Goal: Task Accomplishment & Management: Manage account settings

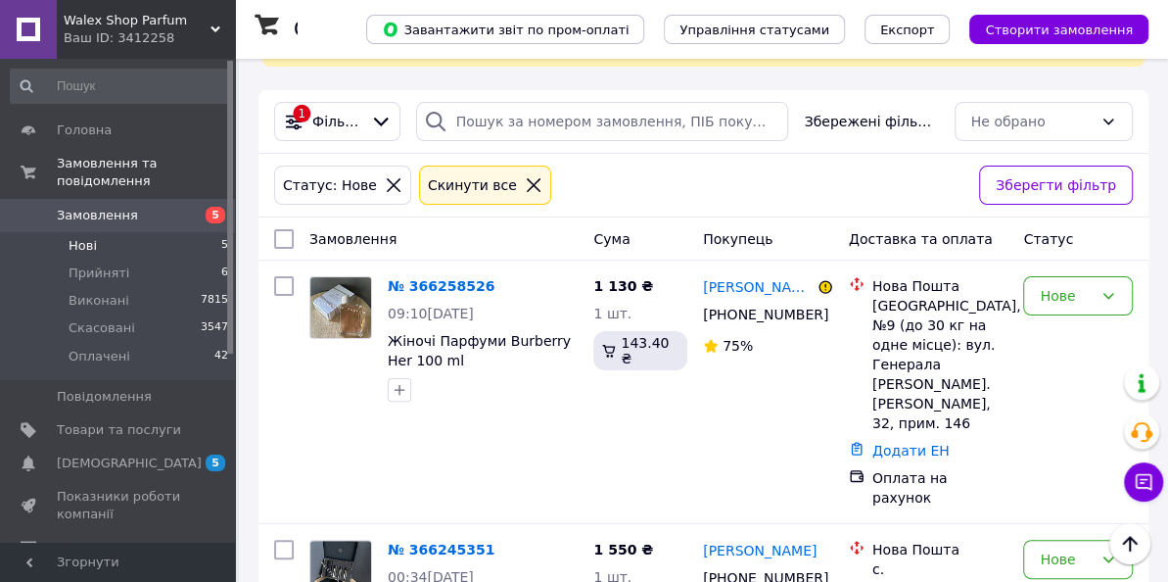
scroll to position [317, 0]
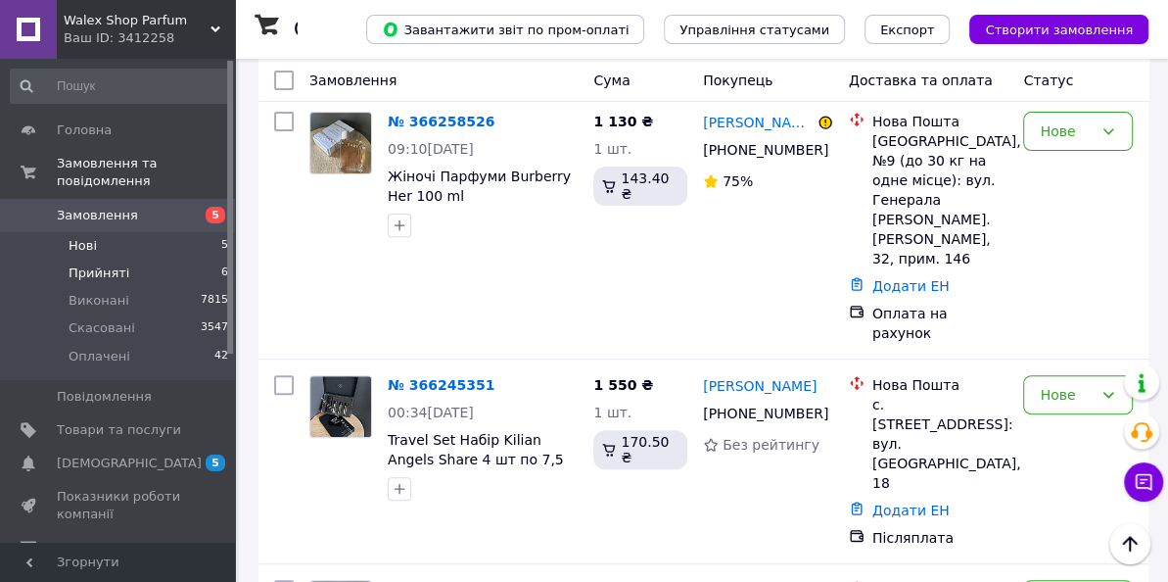
click at [92, 274] on span "Прийняті" at bounding box center [99, 273] width 61 height 18
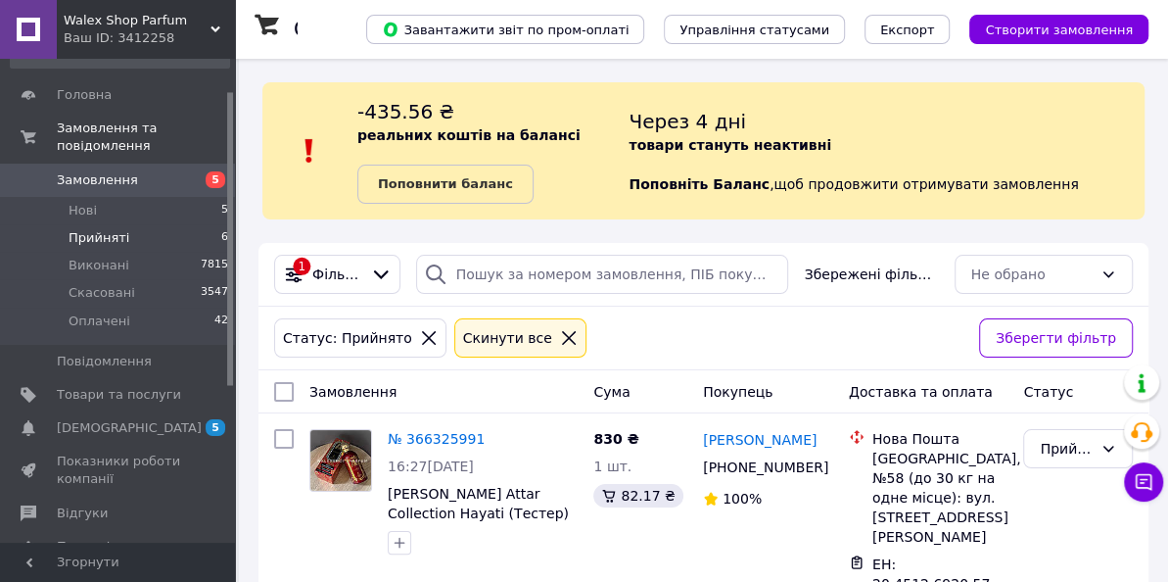
scroll to position [71, 0]
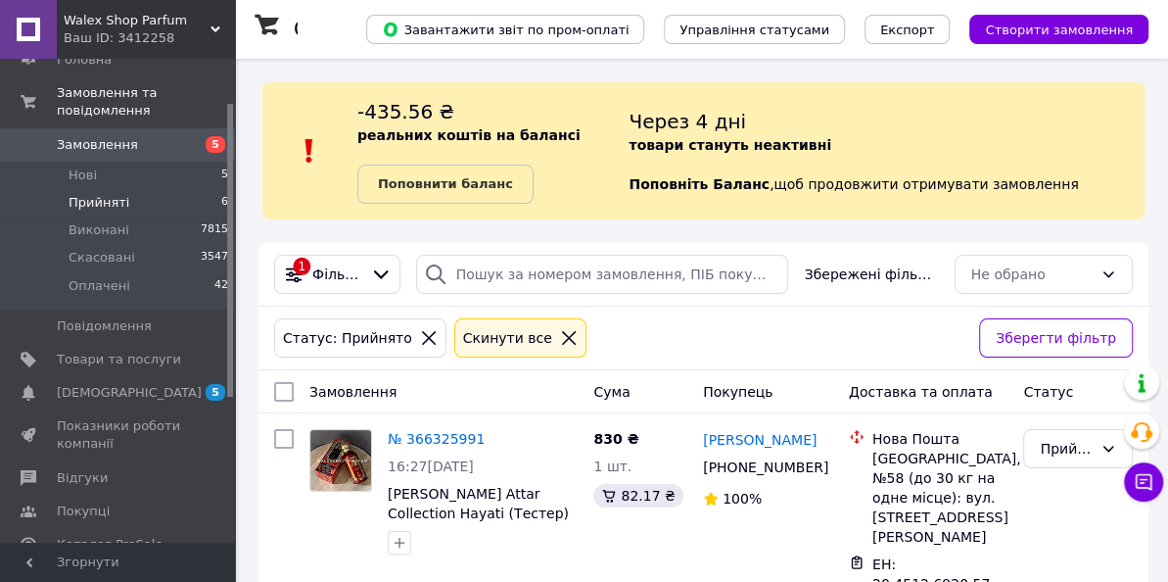
click at [664, 331] on div "Статус: Прийнято Cкинути все" at bounding box center [618, 337] width 697 height 47
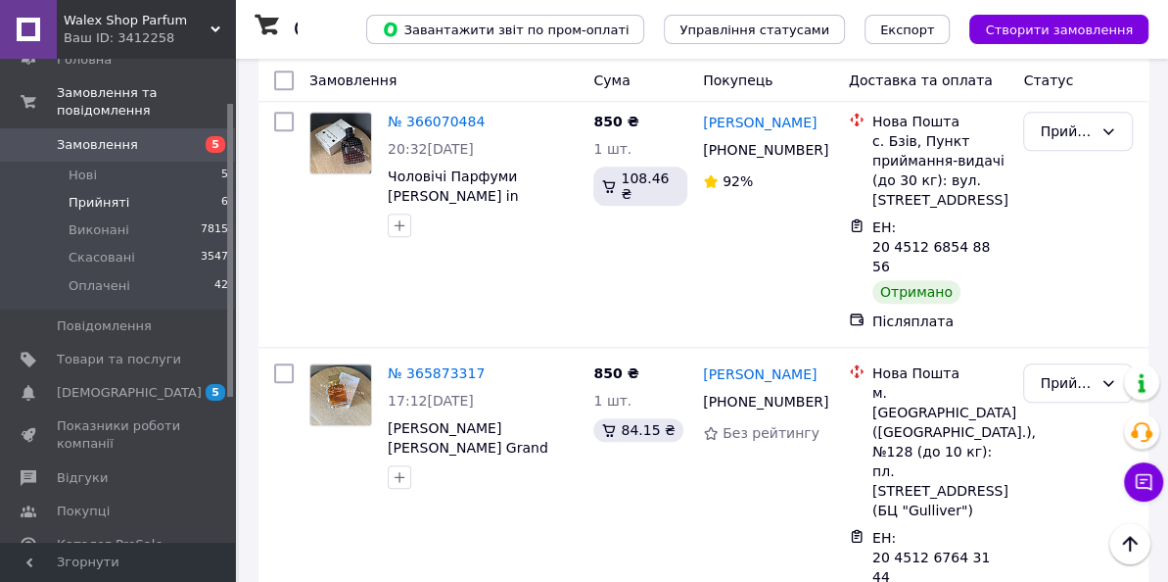
scroll to position [1104, 0]
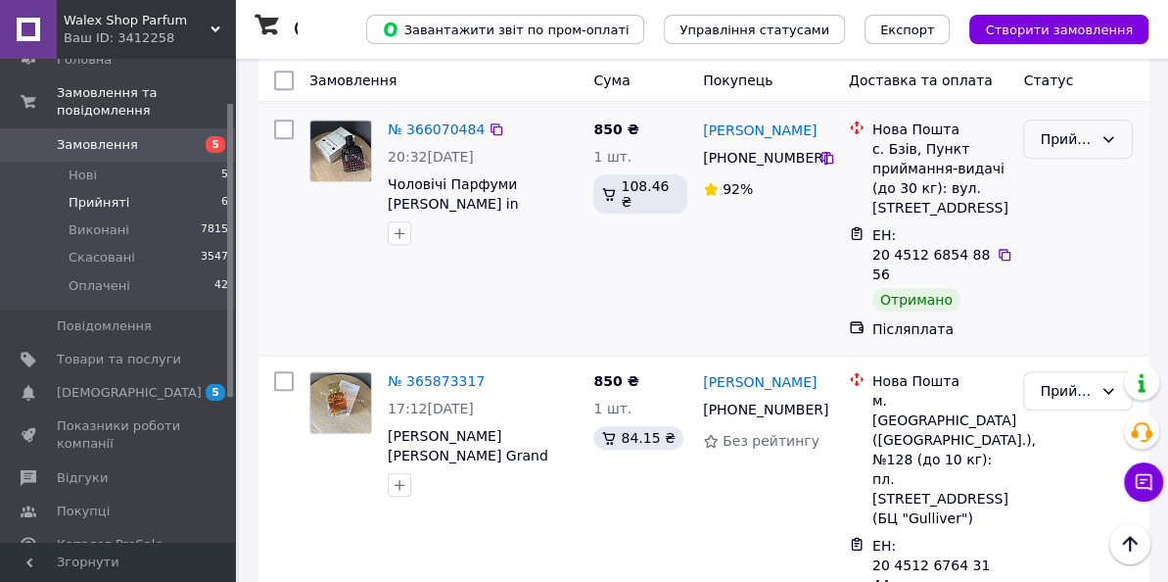
click at [1071, 135] on div "Прийнято" at bounding box center [1078, 138] width 110 height 39
click at [1064, 163] on li "Виконано" at bounding box center [1078, 160] width 108 height 35
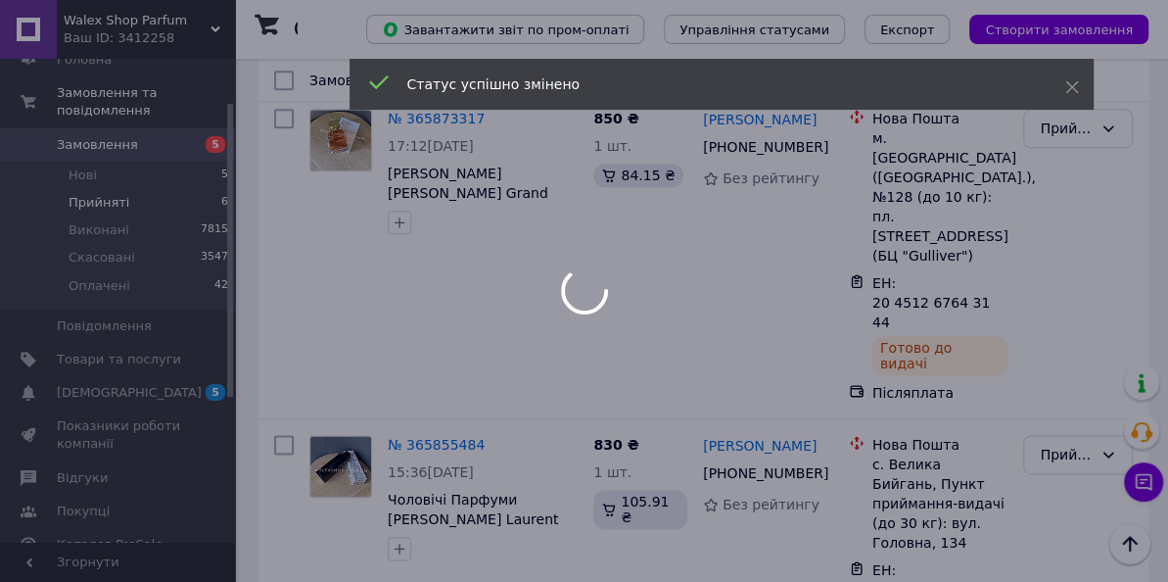
scroll to position [1395, 0]
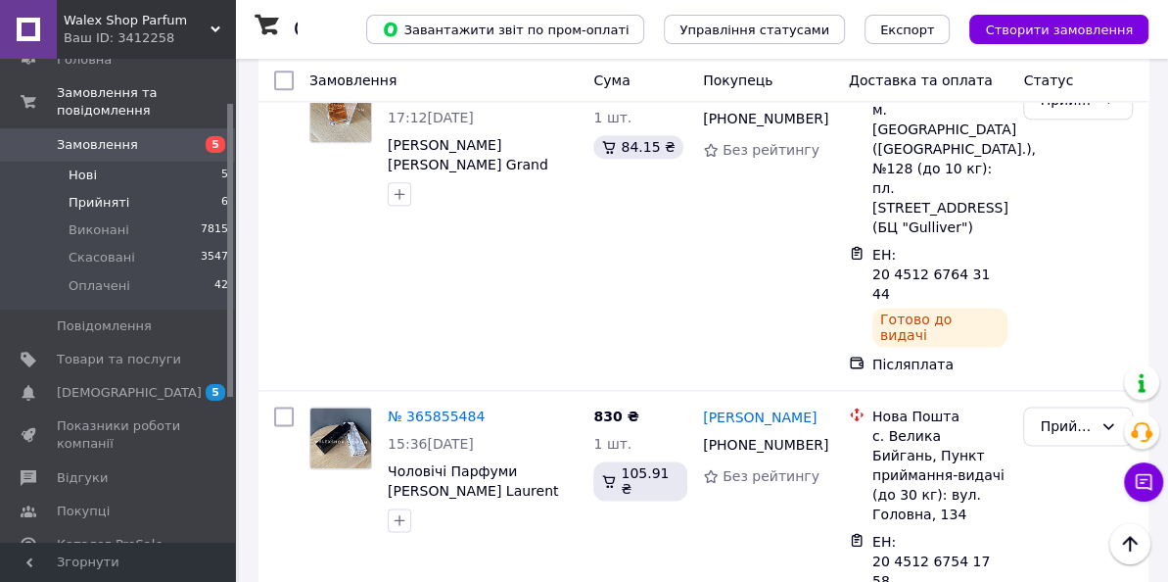
click at [123, 178] on li "Нові 5" at bounding box center [120, 175] width 240 height 27
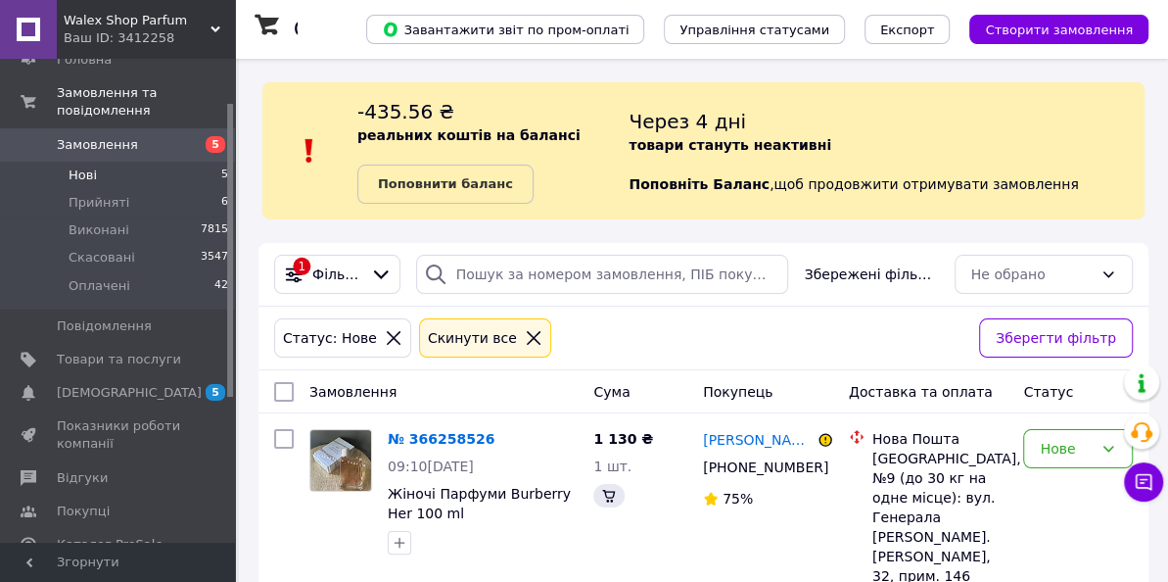
click at [599, 332] on div "Статус: Нове Cкинути все" at bounding box center [618, 337] width 697 height 47
click at [168, 290] on li "Оплачені 42" at bounding box center [120, 290] width 240 height 37
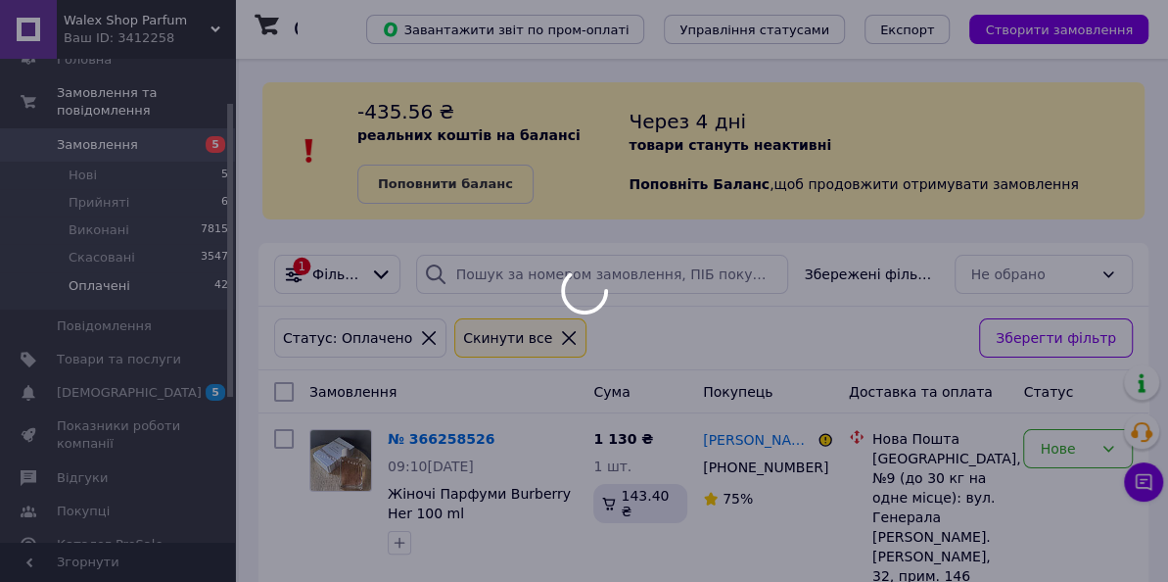
click at [713, 326] on div at bounding box center [584, 291] width 1168 height 582
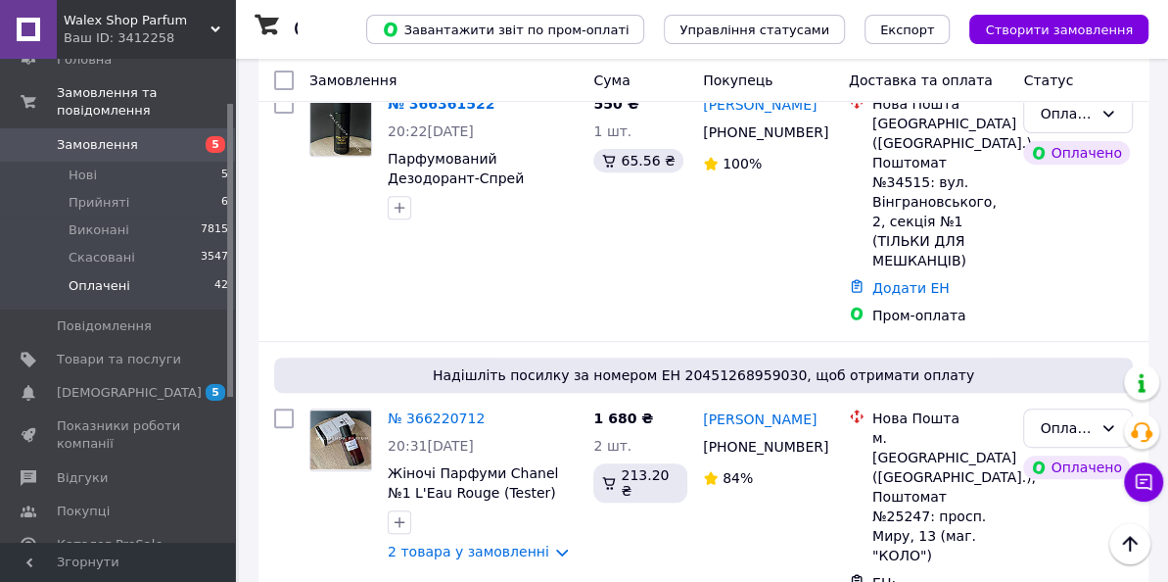
scroll to position [353, 0]
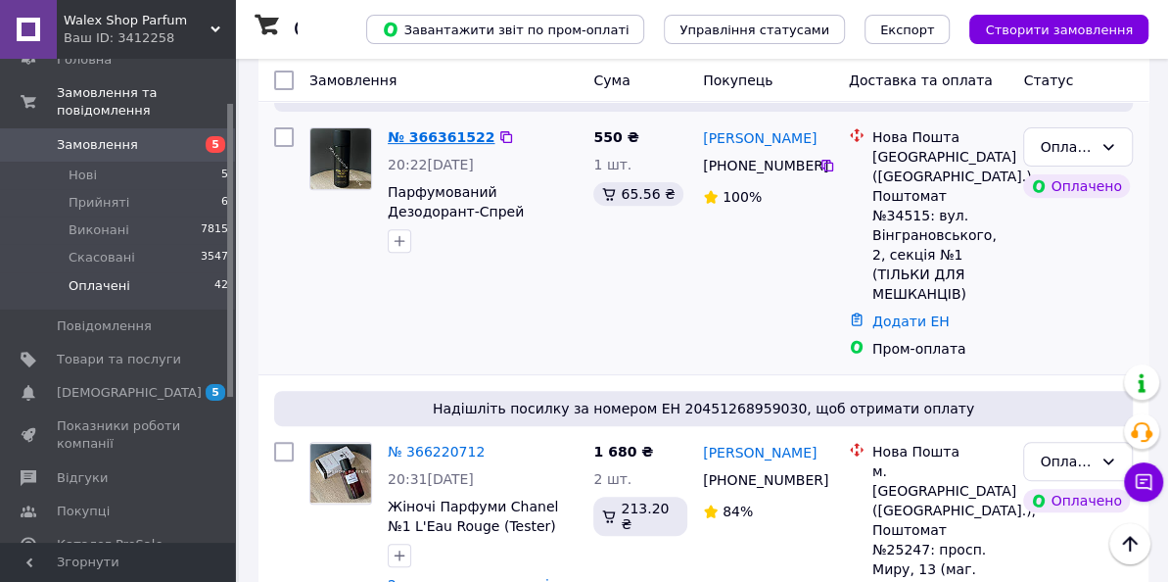
click at [424, 140] on link "№ 366361522" at bounding box center [441, 137] width 107 height 16
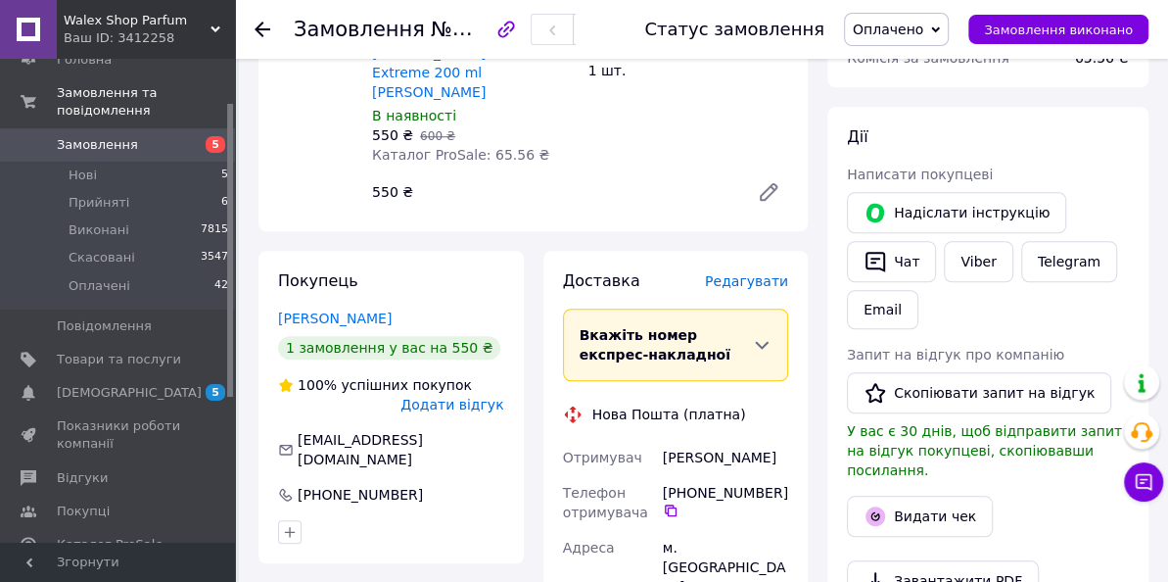
scroll to position [847, 0]
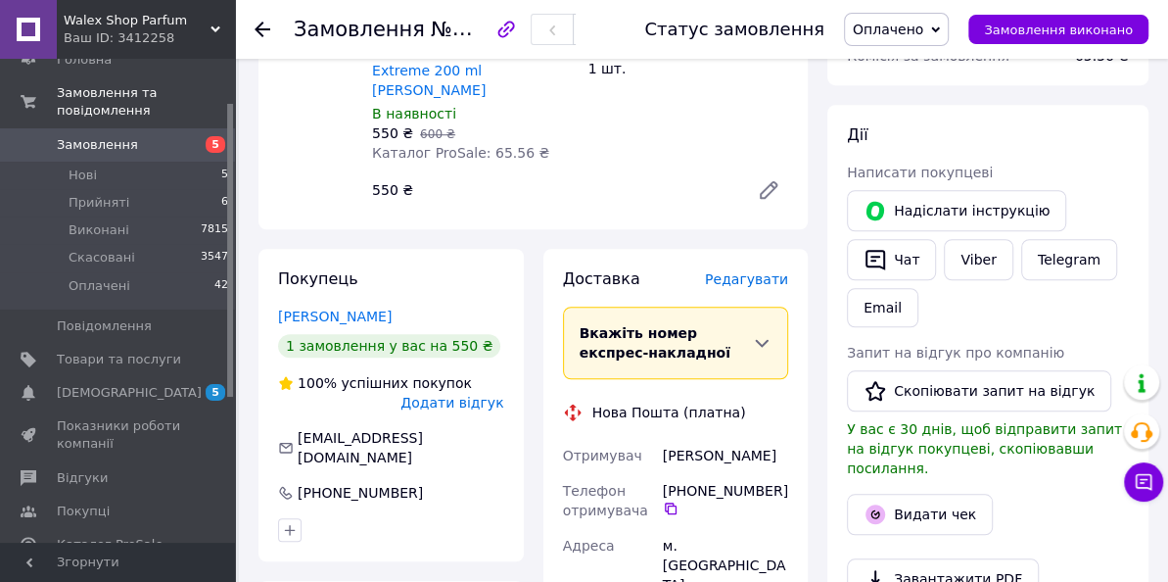
click at [756, 271] on span "Редагувати" at bounding box center [746, 279] width 83 height 16
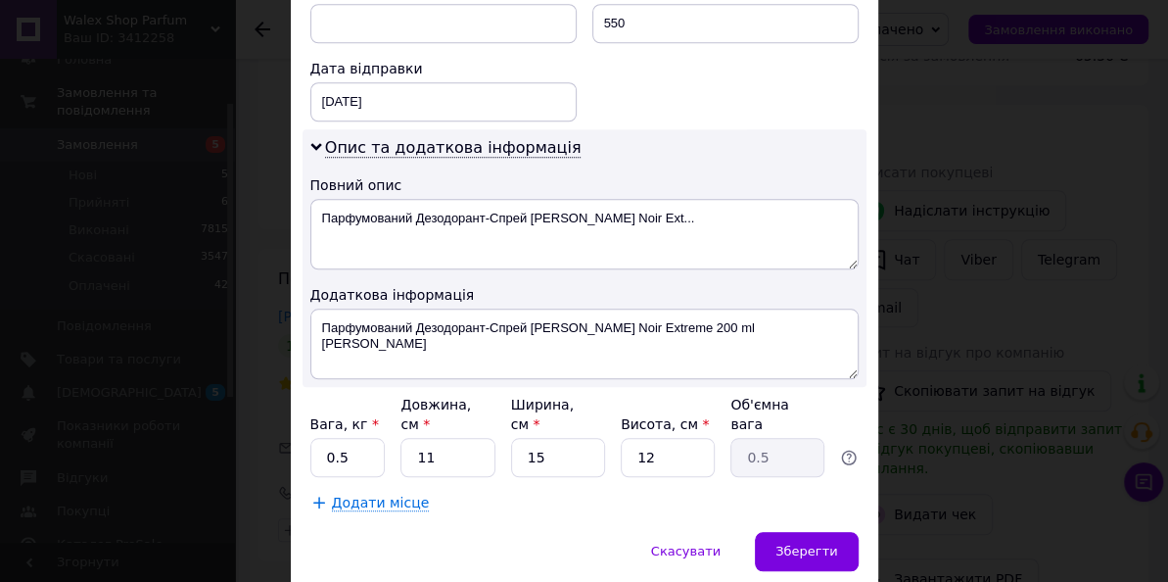
scroll to position [926, 0]
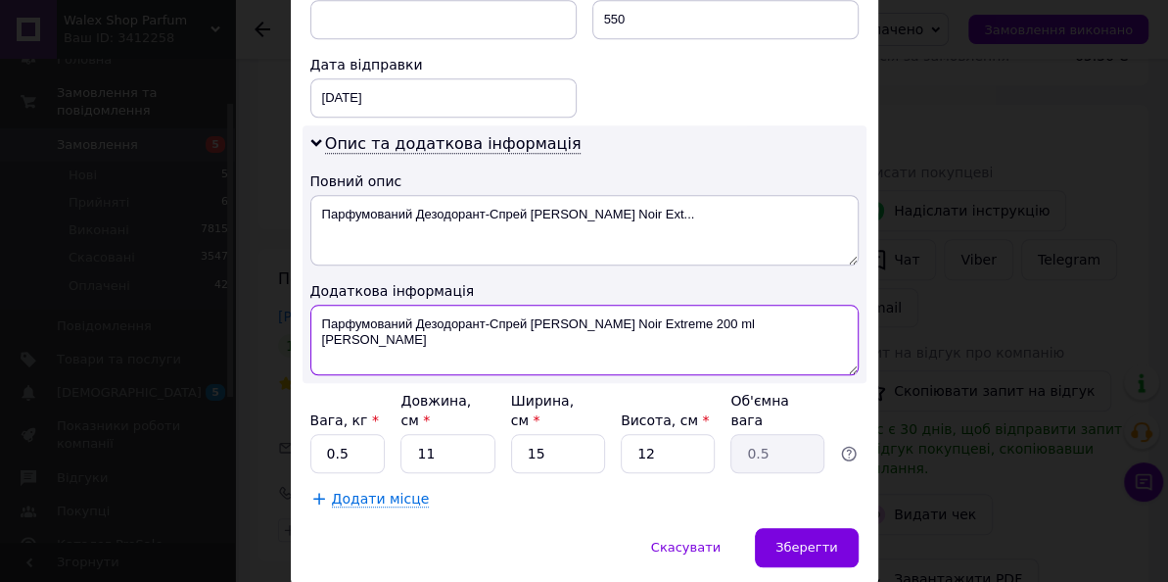
click at [504, 326] on textarea "Парфумований Дезодорант-Спрей [PERSON_NAME] Noir Extreme 200 ml [PERSON_NAME]" at bounding box center [584, 340] width 548 height 71
drag, startPoint x: 625, startPoint y: 323, endPoint x: 626, endPoint y: 350, distance: 26.5
click at [626, 350] on textarea "Парфумований Дезодорант [PERSON_NAME] Noir Extreme 200 ml [PERSON_NAME]" at bounding box center [584, 340] width 548 height 71
drag, startPoint x: 413, startPoint y: 321, endPoint x: 311, endPoint y: 318, distance: 101.9
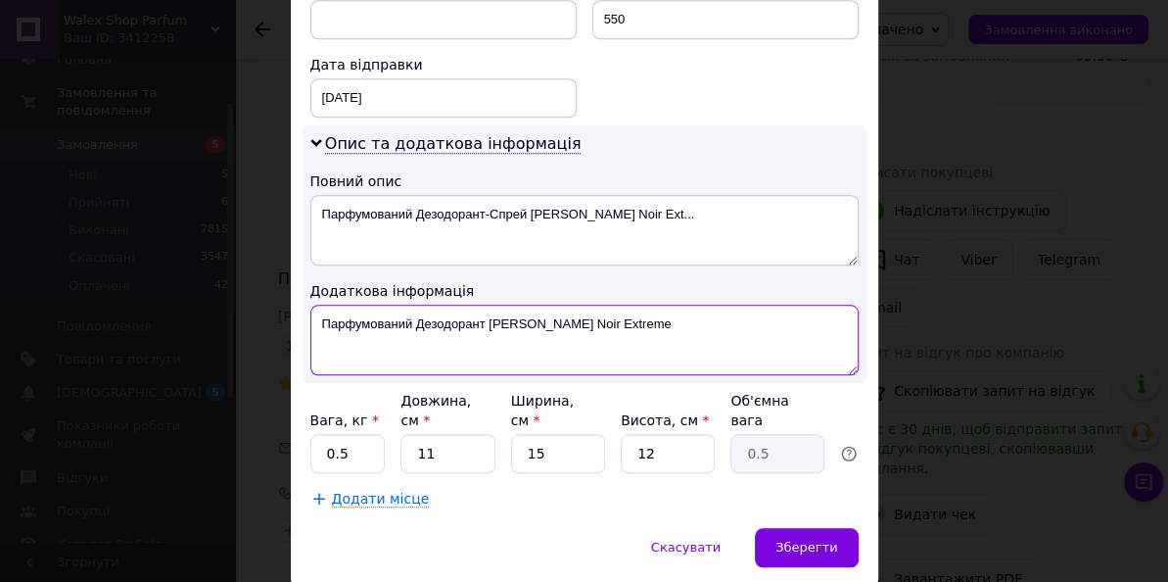
click at [311, 318] on textarea "Парфумований Дезодорант [PERSON_NAME] Noir Extreme" at bounding box center [584, 340] width 548 height 71
click at [547, 337] on textarea "Дезодорант [PERSON_NAME] Noir Extreme" at bounding box center [584, 340] width 548 height 71
type textarea "Дезодорант [PERSON_NAME] Noir Extreme"
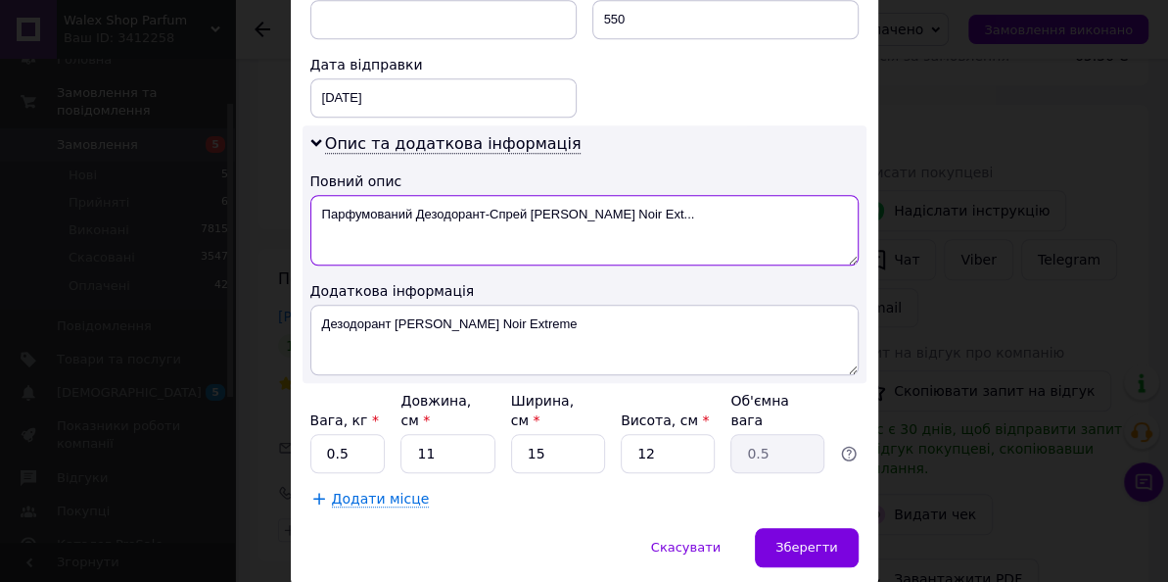
click at [528, 221] on textarea "Парфумований Дезодорант-Спрей [PERSON_NAME] Noir Ext..." at bounding box center [584, 230] width 548 height 71
paste textarea "езодорант [PERSON_NAME] Noir Extreme"
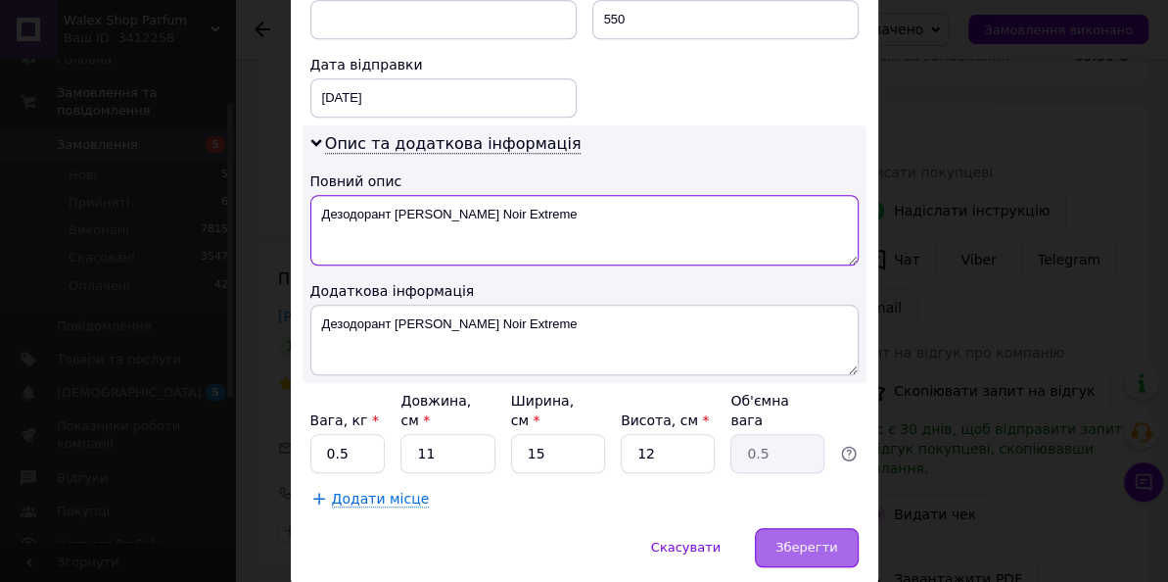
type textarea "Дезодорант [PERSON_NAME] Noir Extreme"
click at [789, 528] on div "Зберегти" at bounding box center [806, 547] width 103 height 39
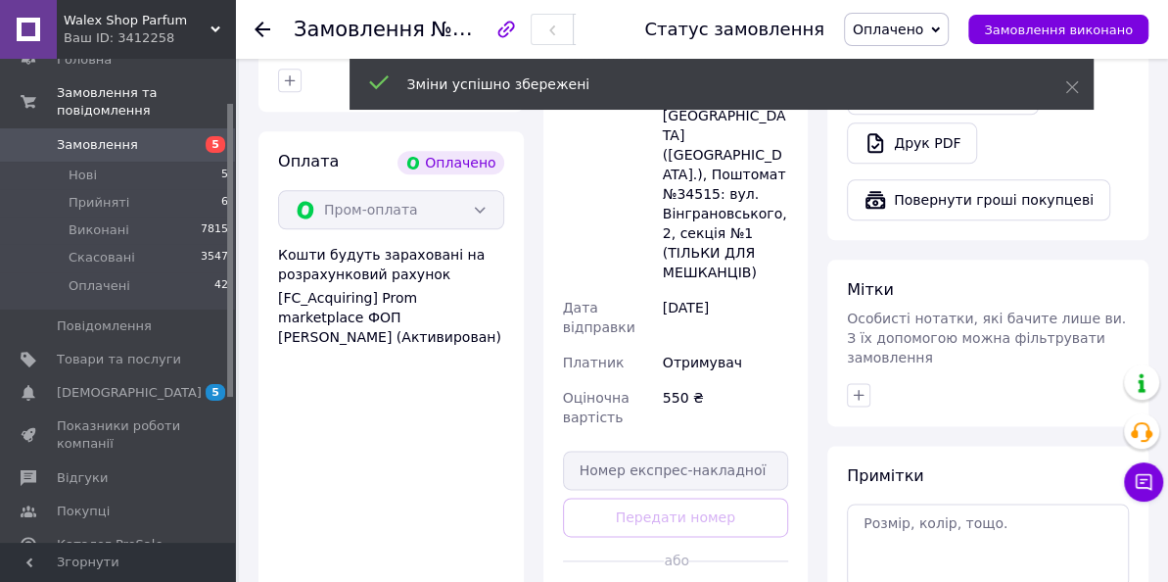
scroll to position [1381, 0]
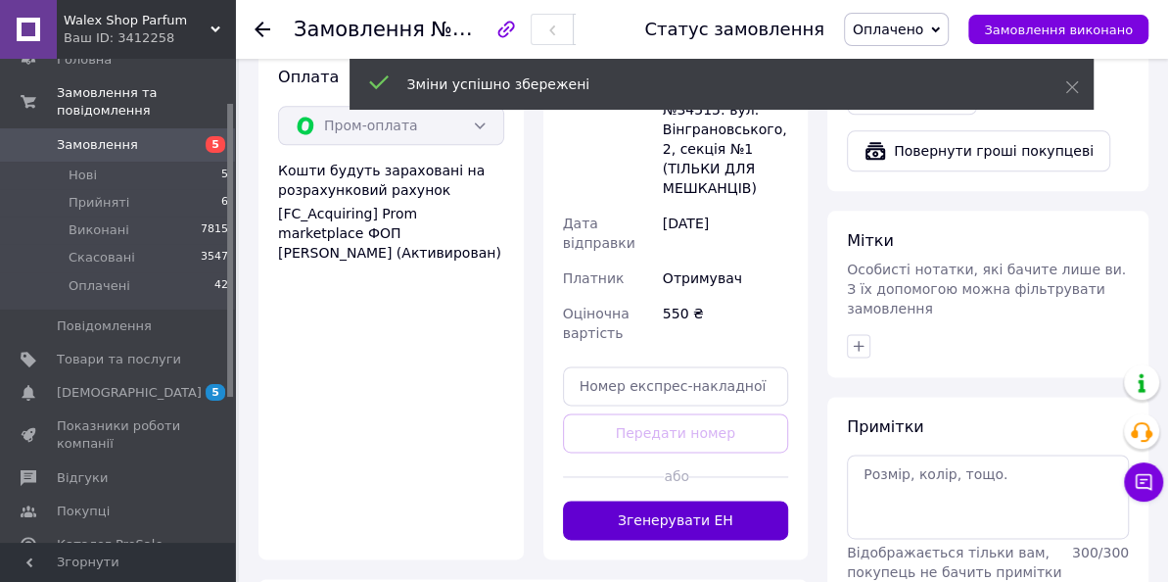
click at [708, 500] on button "Згенерувати ЕН" at bounding box center [676, 519] width 226 height 39
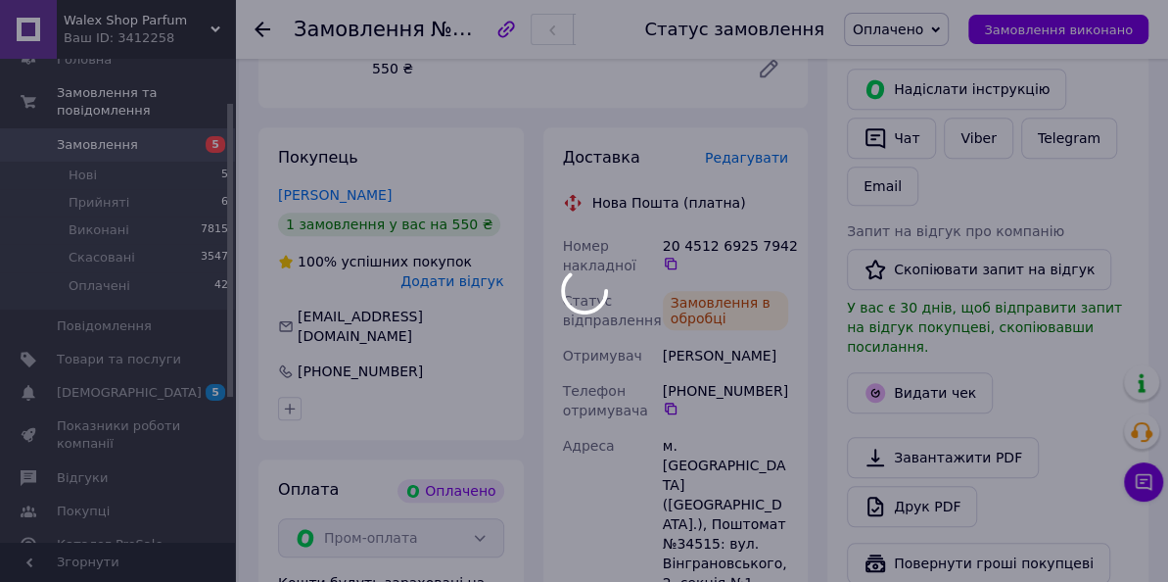
scroll to position [954, 0]
